Goal: Information Seeking & Learning: Learn about a topic

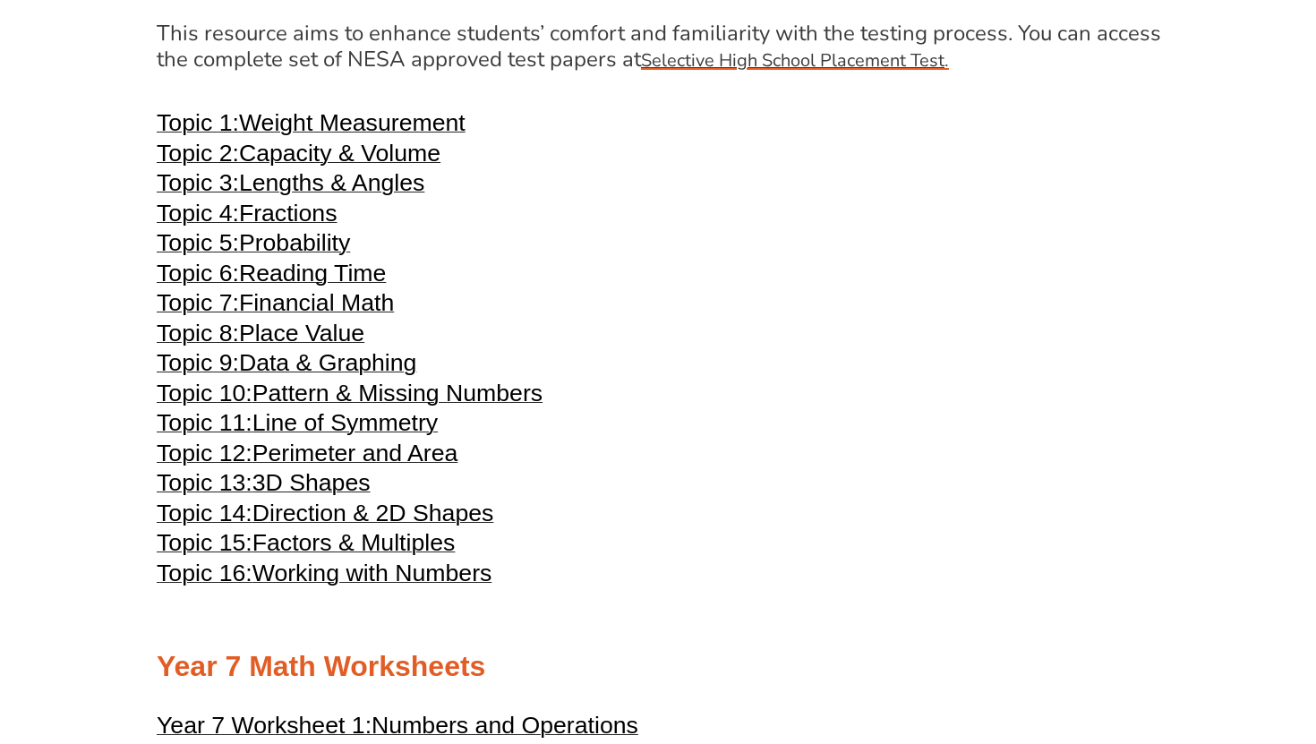
scroll to position [3702, 0]
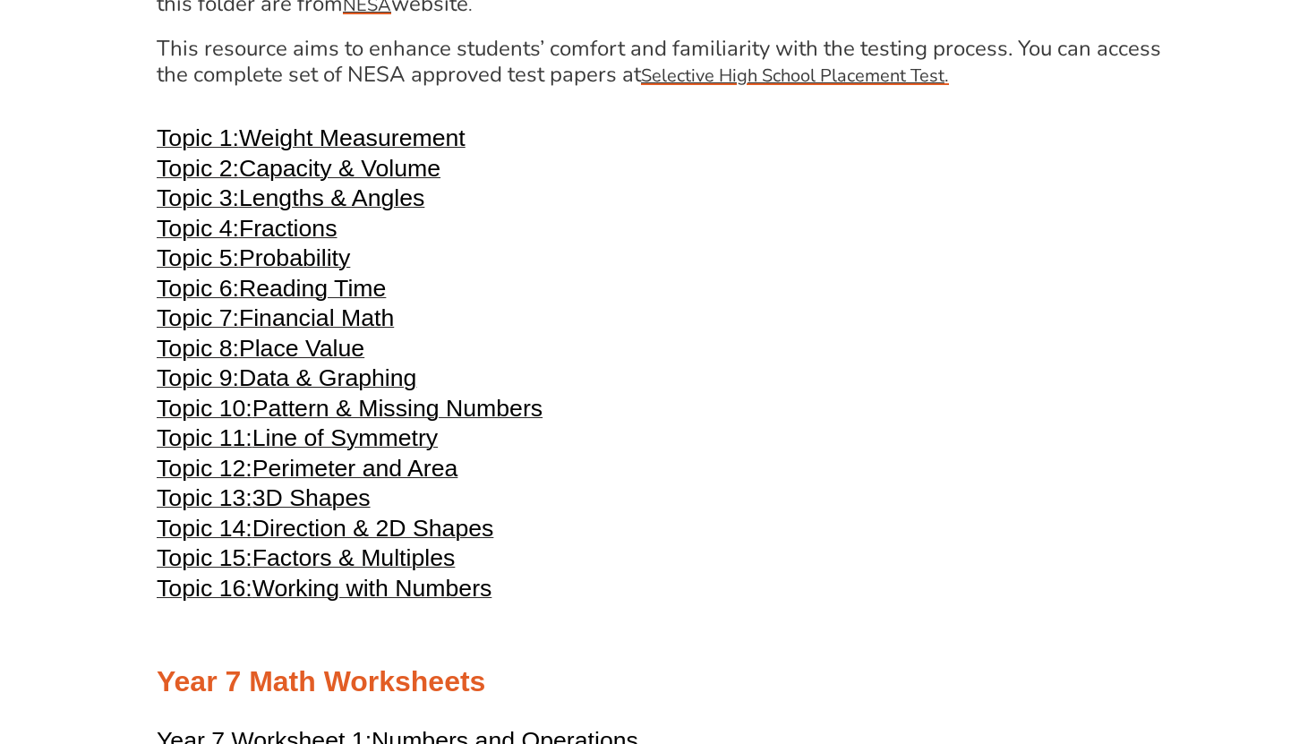
click at [339, 182] on span "Capacity & Volume" at bounding box center [340, 168] width 202 height 27
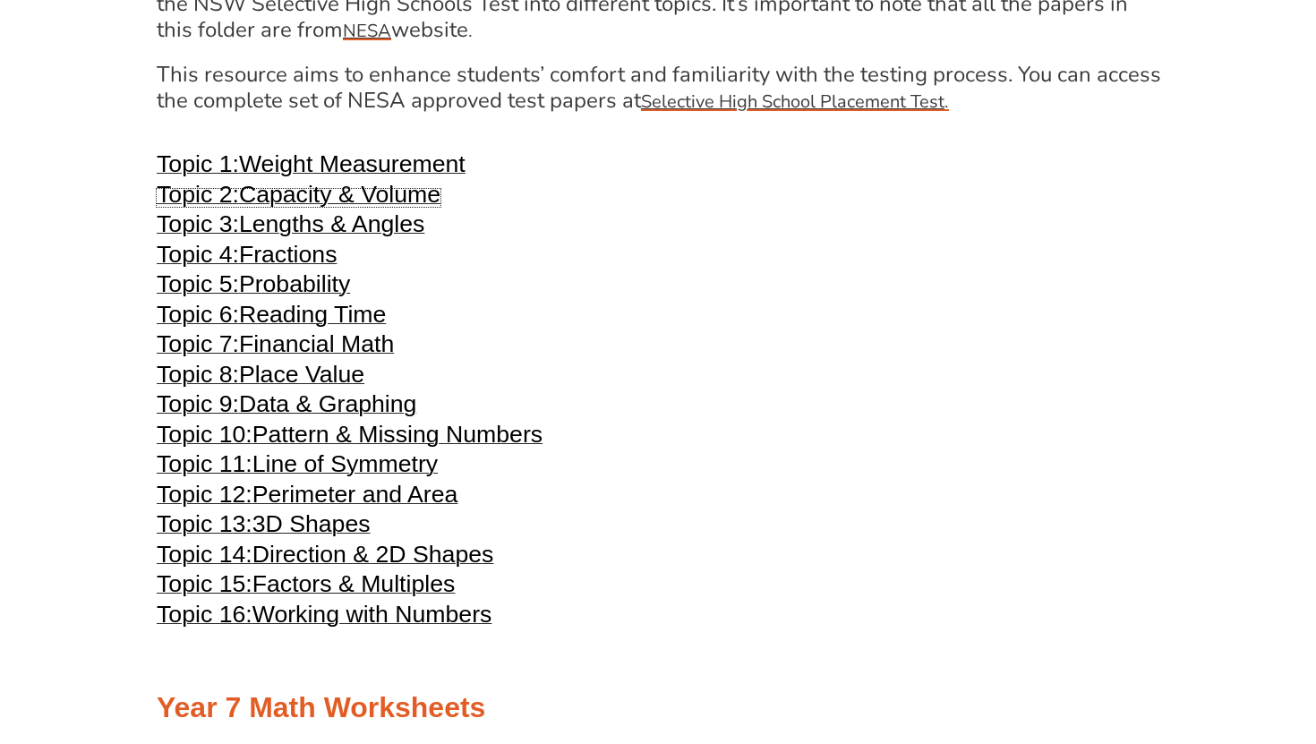
scroll to position [3660, 0]
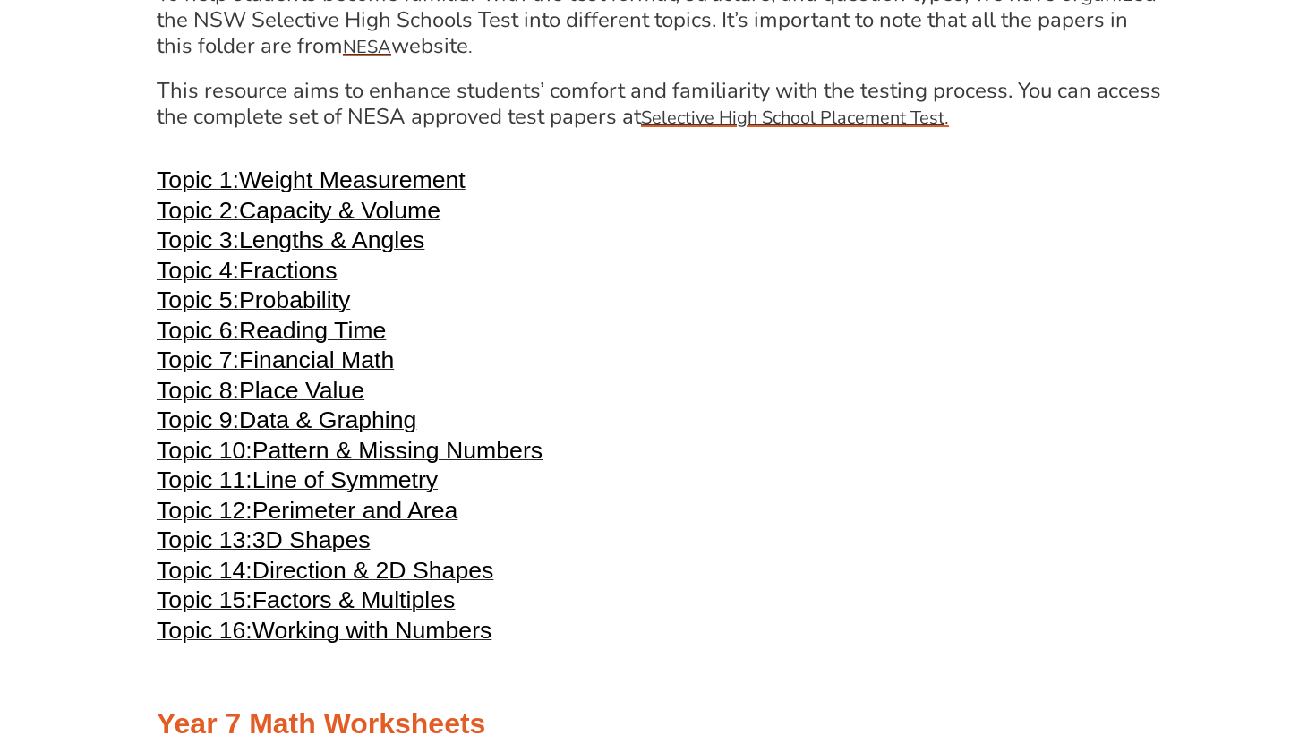
click at [354, 524] on span "Perimeter and Area" at bounding box center [356, 510] width 206 height 27
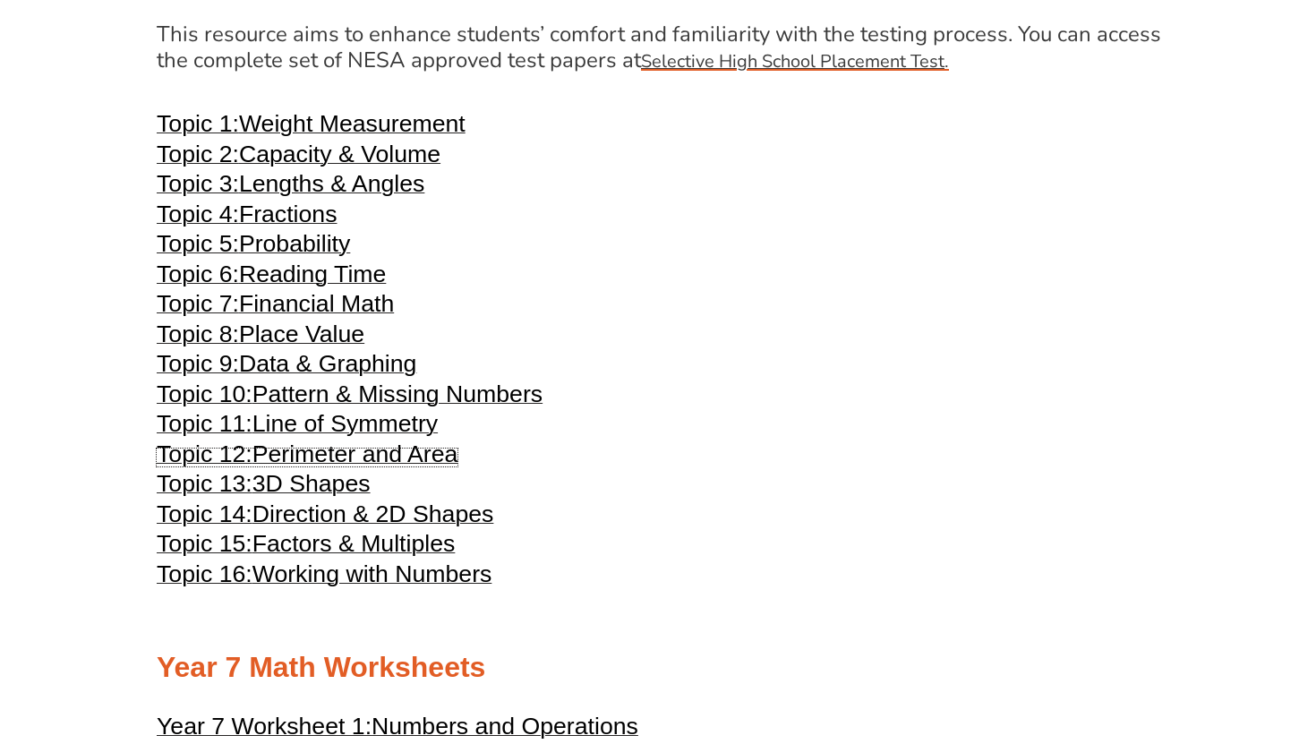
scroll to position [3718, 0]
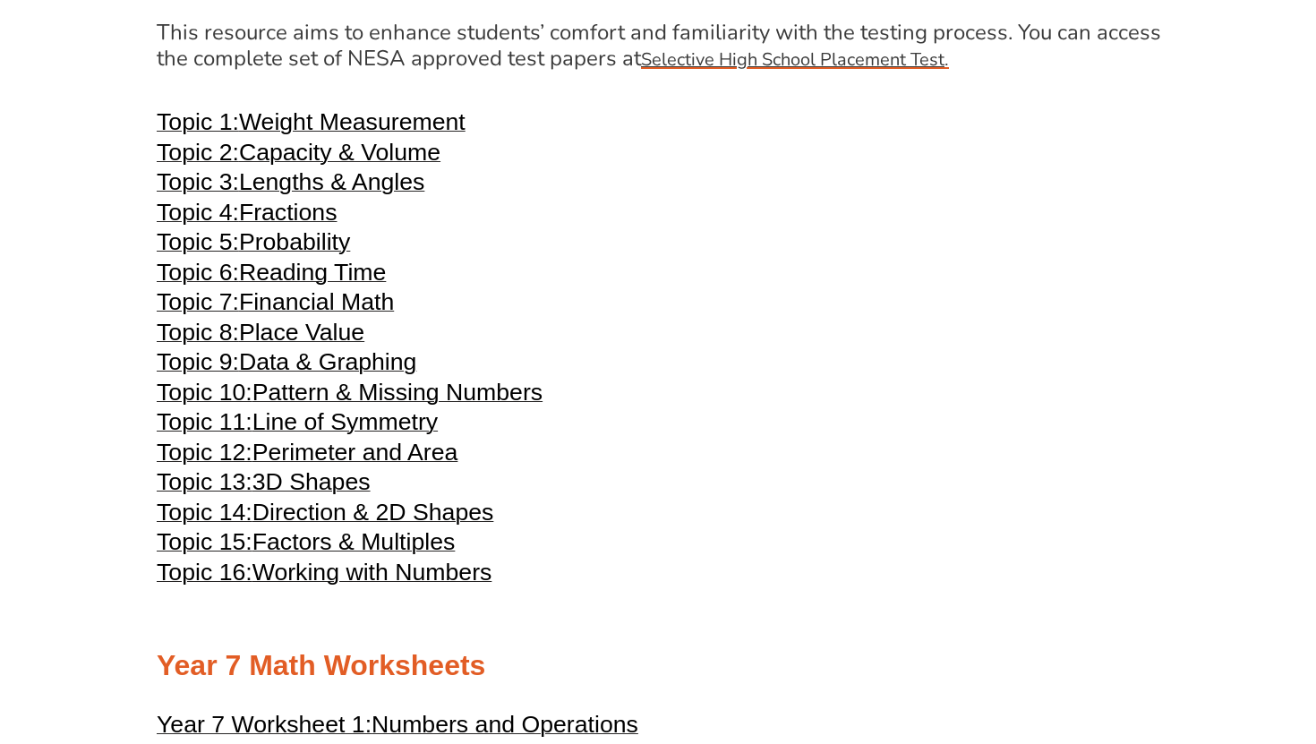
click at [369, 555] on span "Factors & Multiples" at bounding box center [354, 541] width 203 height 27
click at [418, 586] on span "Working with Numbers" at bounding box center [373, 572] width 240 height 27
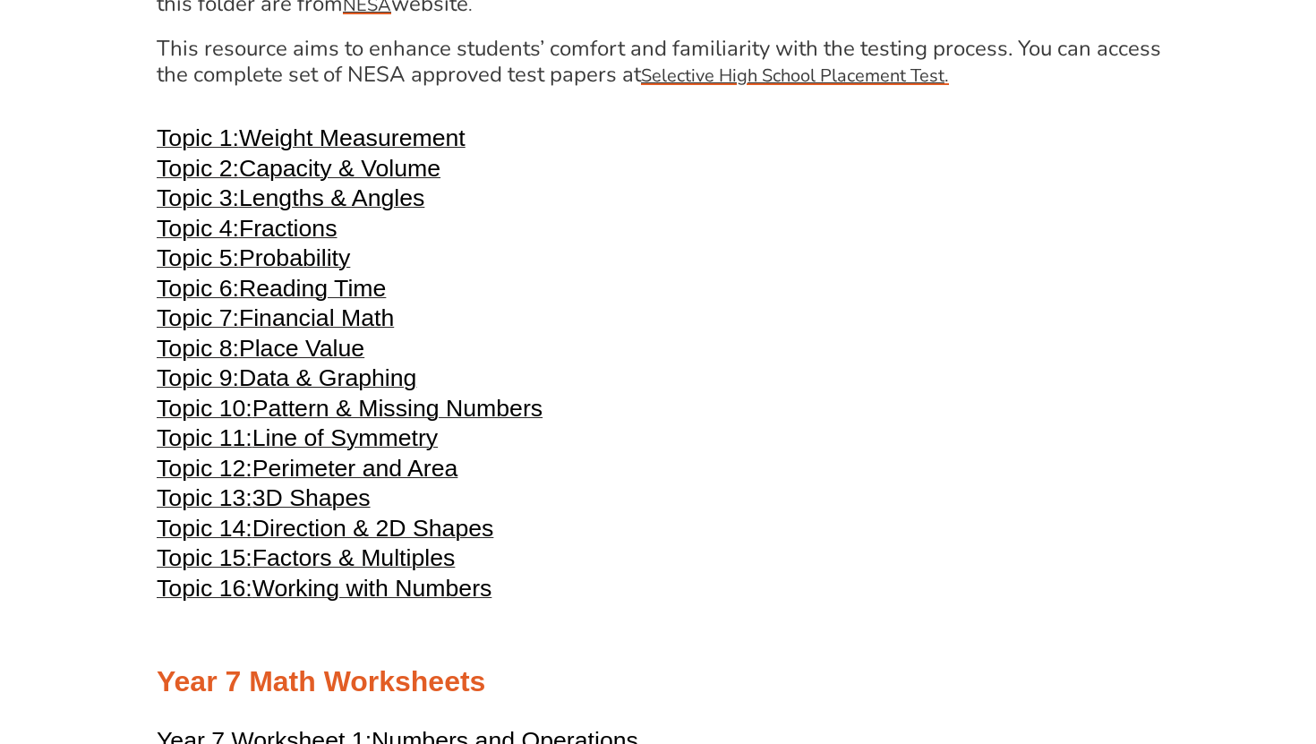
scroll to position [3712, 0]
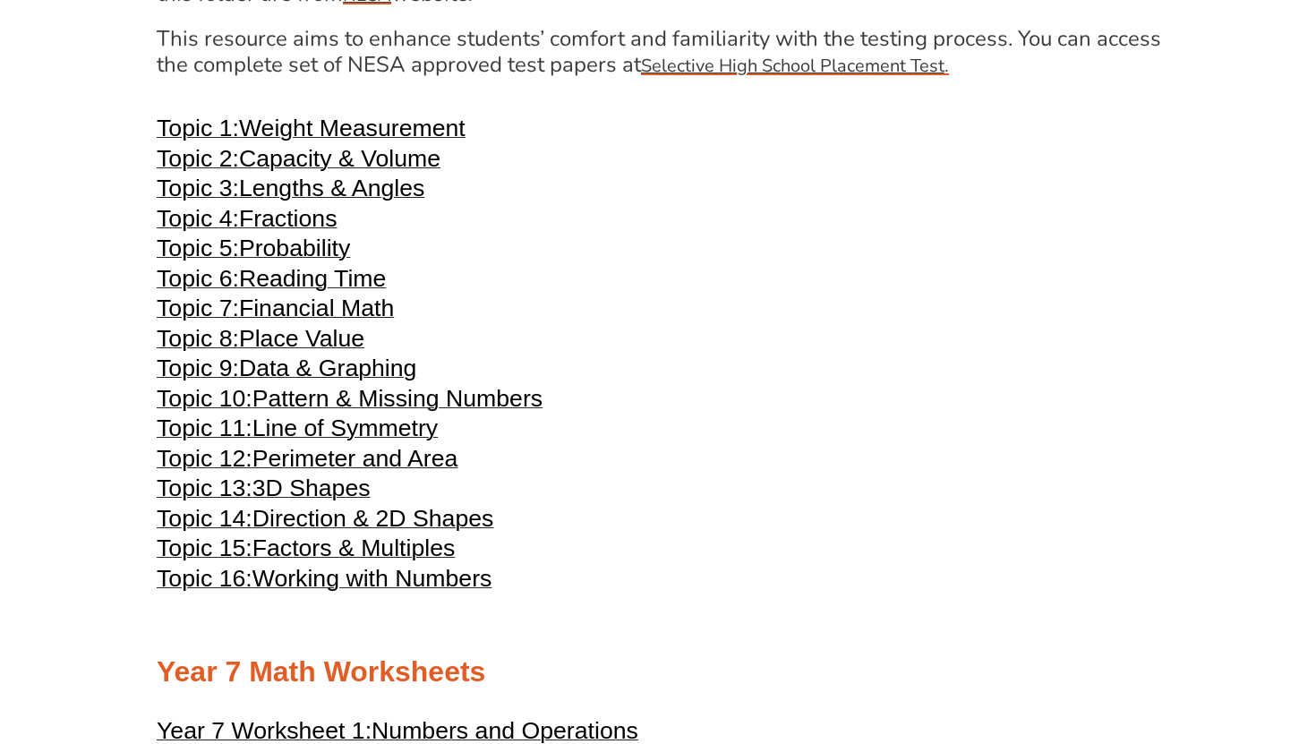
click at [358, 592] on span "Working with Numbers" at bounding box center [373, 578] width 240 height 27
